Goal: Task Accomplishment & Management: Manage account settings

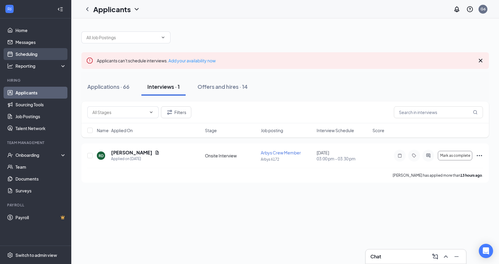
click at [22, 55] on link "Scheduling" at bounding box center [40, 54] width 51 height 12
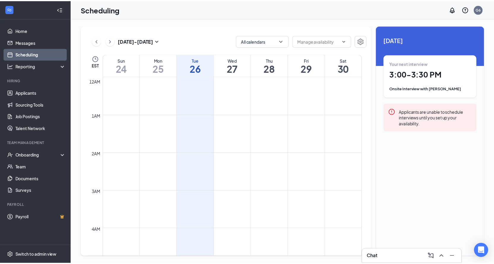
scroll to position [292, 0]
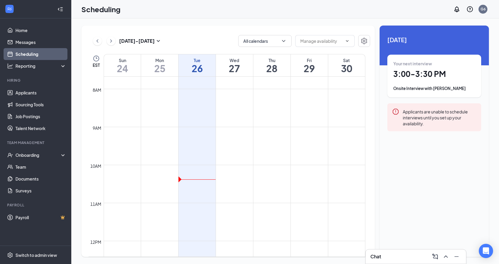
click at [198, 177] on td at bounding box center [235, 179] width 262 height 10
click at [198, 181] on td at bounding box center [235, 179] width 262 height 10
click at [36, 31] on link "Home" at bounding box center [40, 30] width 51 height 12
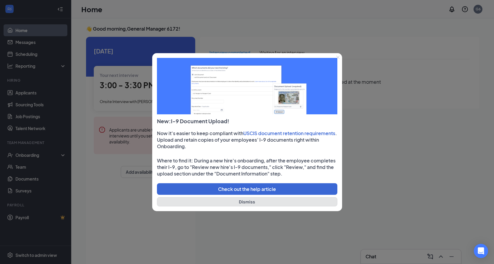
click at [242, 203] on button "Dismiss" at bounding box center [247, 201] width 181 height 9
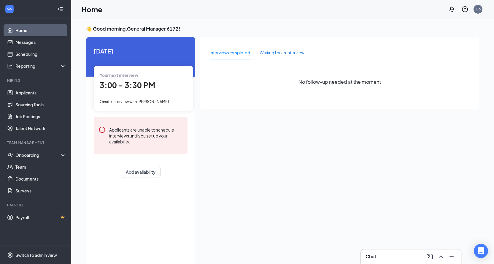
click at [285, 49] on div "Waiting for an interview" at bounding box center [282, 53] width 45 height 14
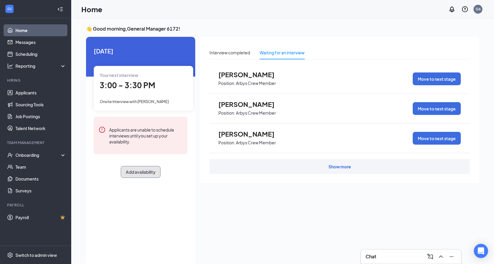
click at [149, 175] on button "Add availability" at bounding box center [141, 172] width 40 height 12
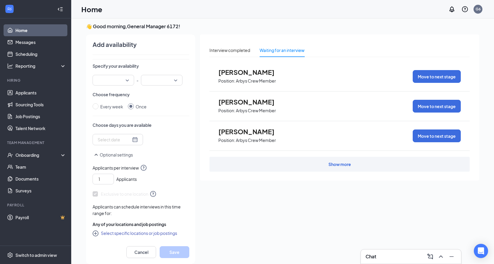
scroll to position [12, 0]
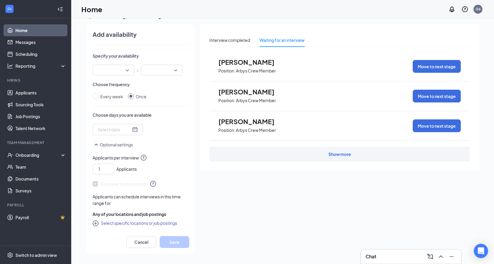
click at [238, 200] on div "Interview completed Waiting for an interview [PERSON_NAME] Position: [PERSON_NA…" at bounding box center [339, 137] width 279 height 226
